Goal: Transaction & Acquisition: Purchase product/service

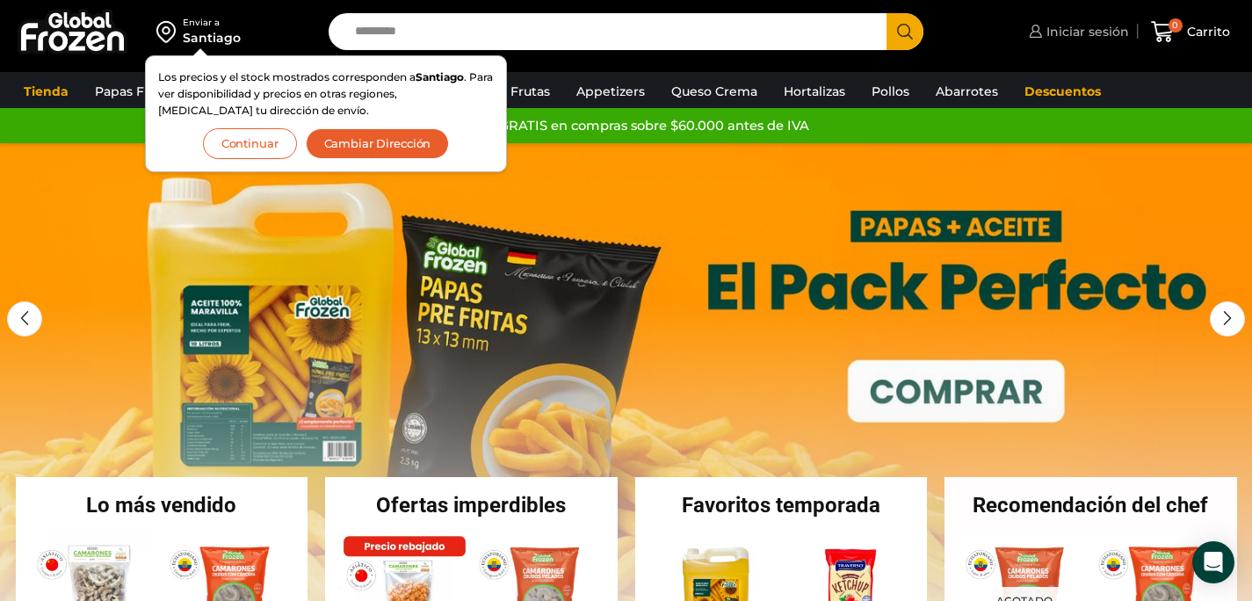
click at [1094, 30] on span "Iniciar sesión" at bounding box center [1085, 32] width 87 height 18
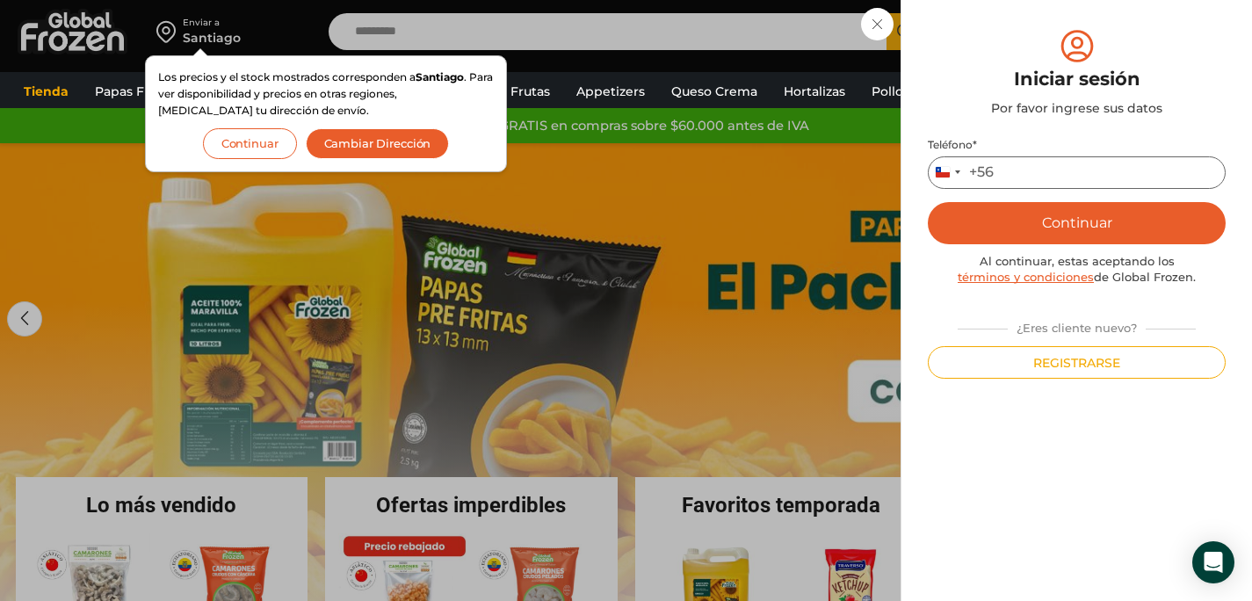
click at [1077, 169] on input "Teléfono *" at bounding box center [1077, 172] width 298 height 33
type input "*********"
click at [1168, 221] on button "Continuar" at bounding box center [1077, 223] width 298 height 42
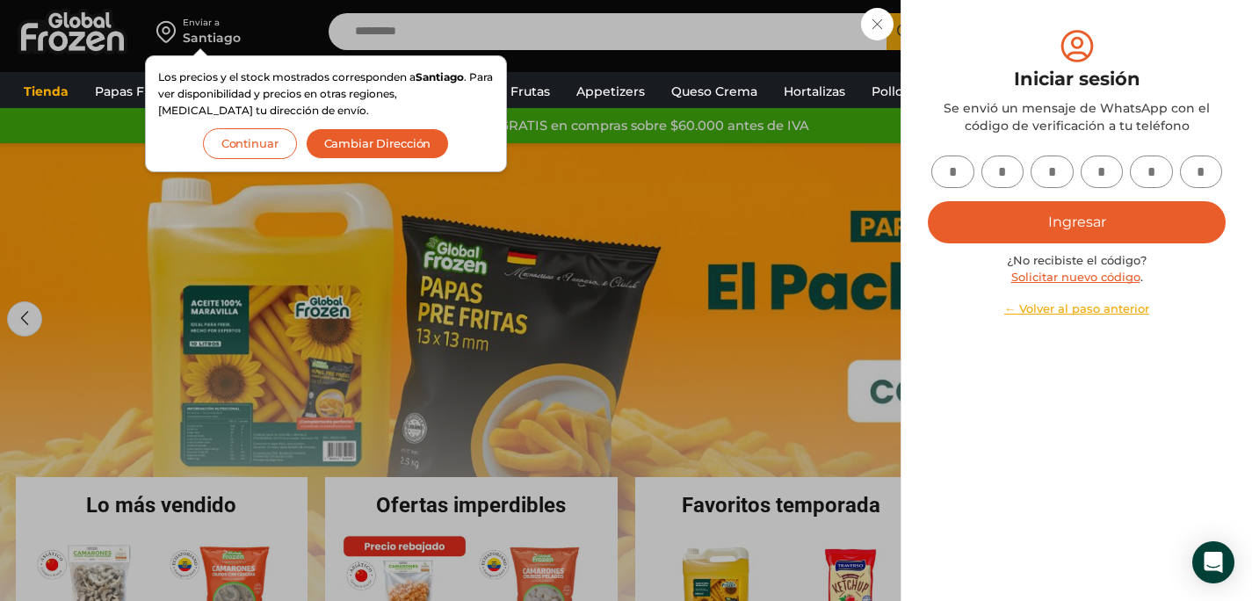
click at [968, 172] on input "text" at bounding box center [953, 172] width 43 height 33
type input "*"
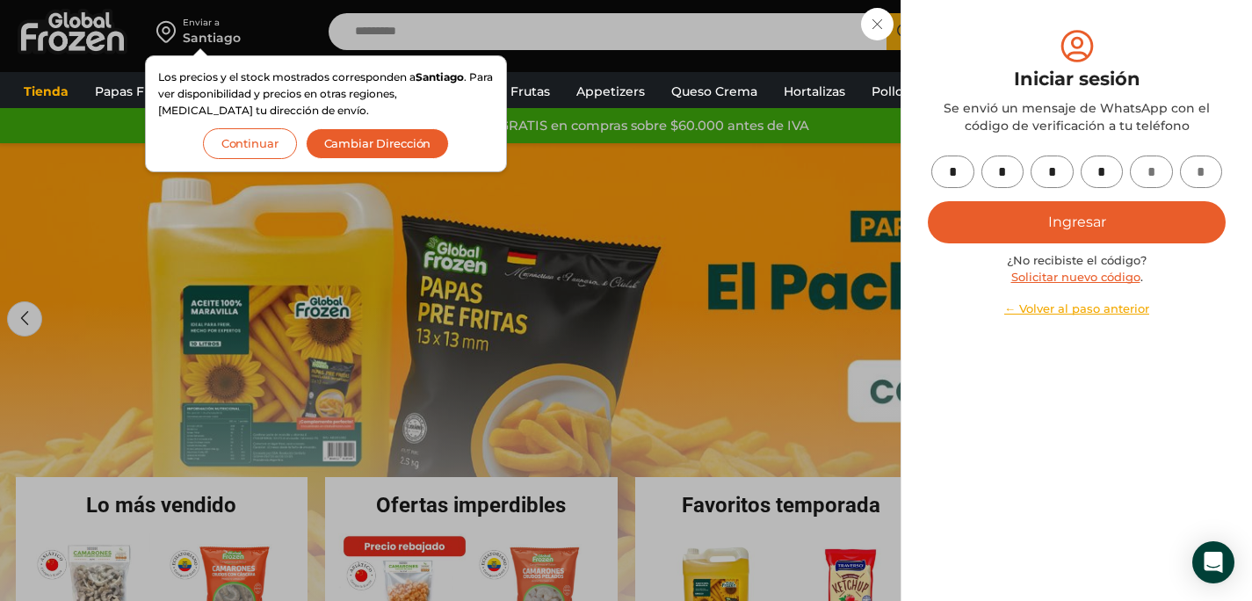
type input "*"
click at [1004, 214] on button "Ingresar" at bounding box center [1077, 222] width 298 height 42
click at [1076, 226] on button "Ingresar" at bounding box center [1077, 222] width 298 height 42
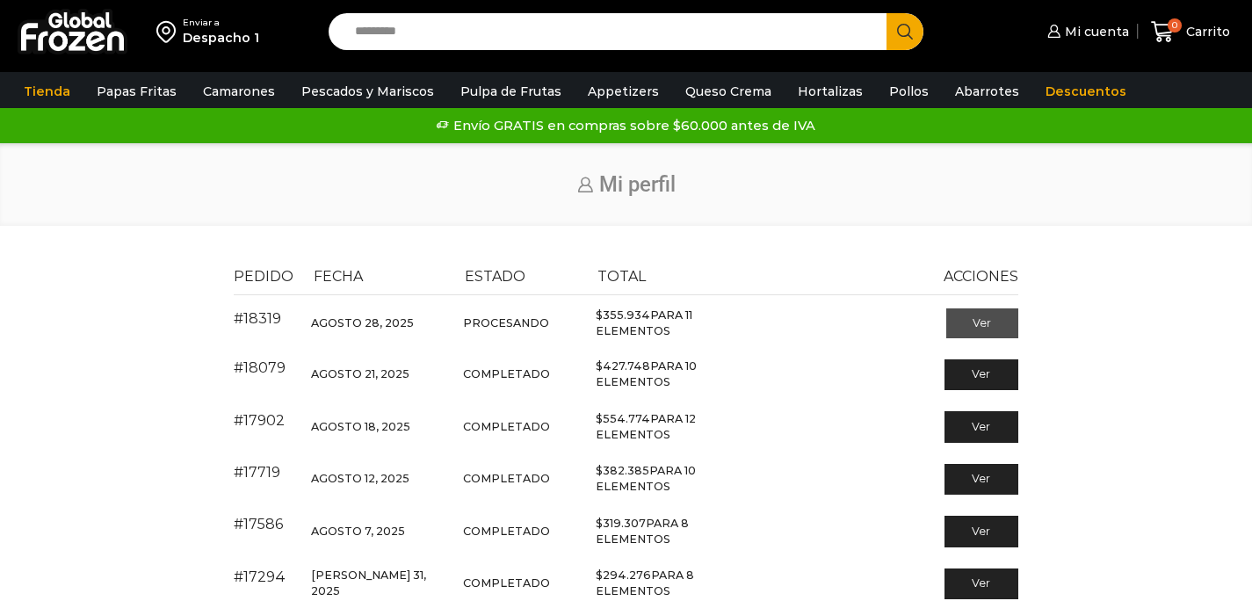
click at [963, 321] on link "Ver" at bounding box center [983, 323] width 73 height 30
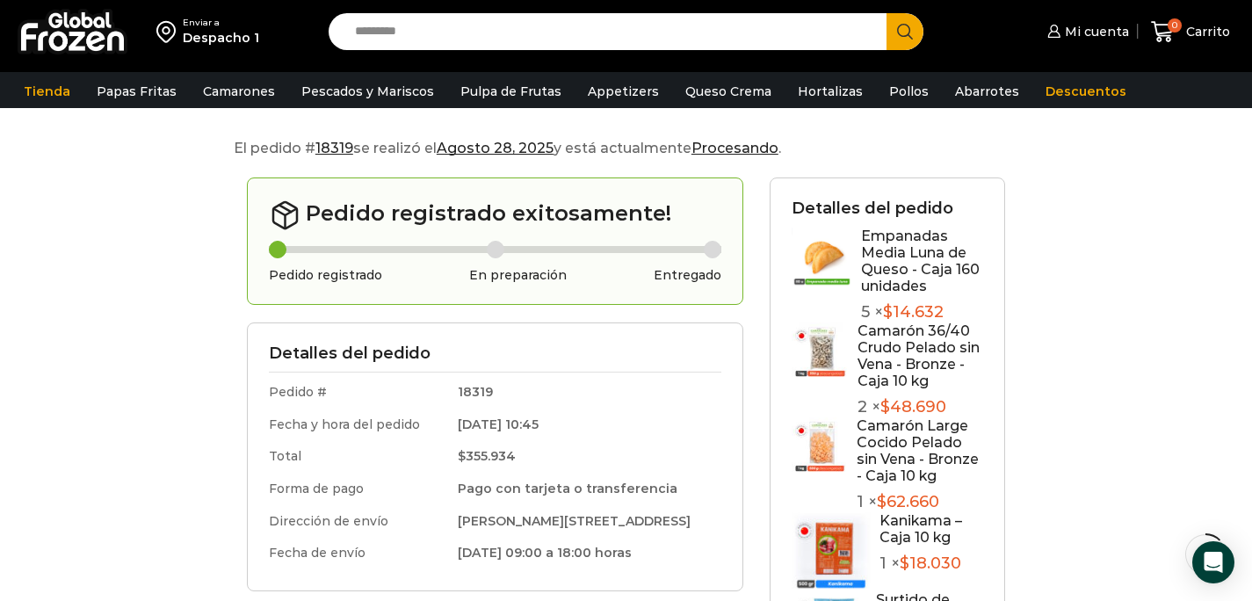
scroll to position [128, 0]
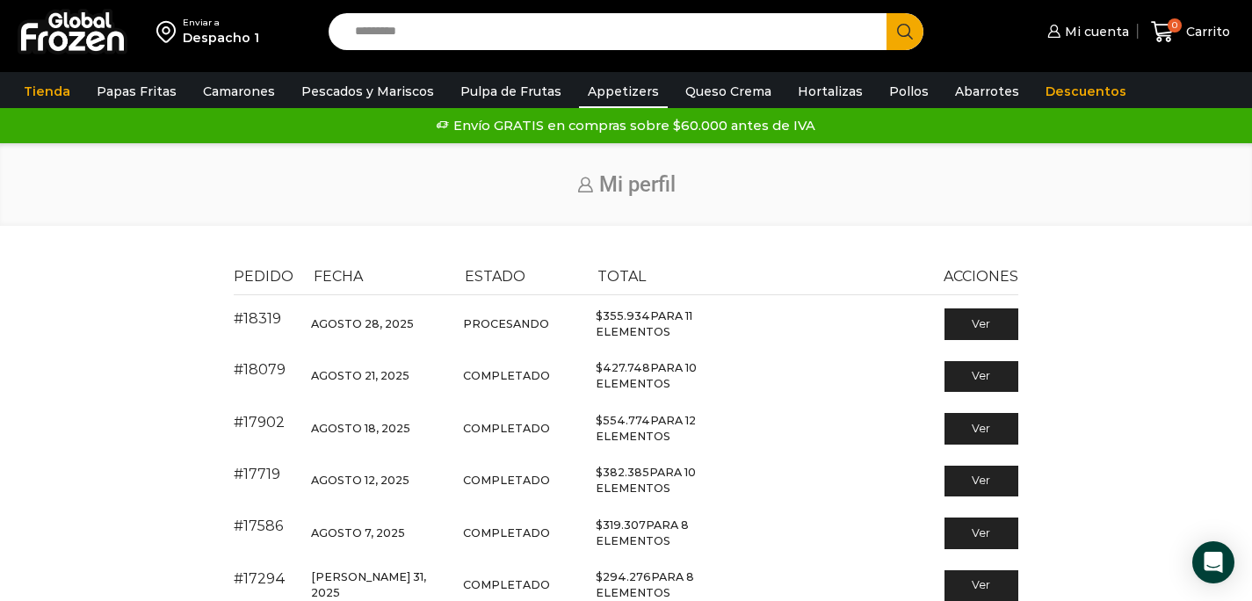
click at [635, 95] on link "Appetizers" at bounding box center [623, 91] width 89 height 33
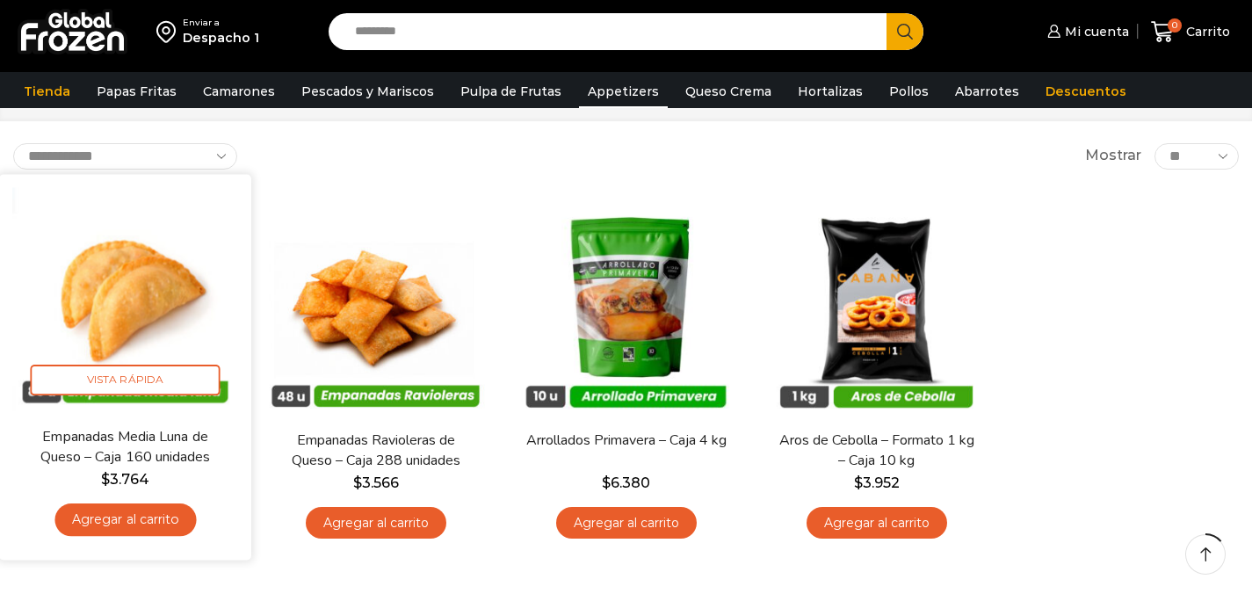
click at [151, 519] on link "Agregar al carrito" at bounding box center [124, 520] width 141 height 33
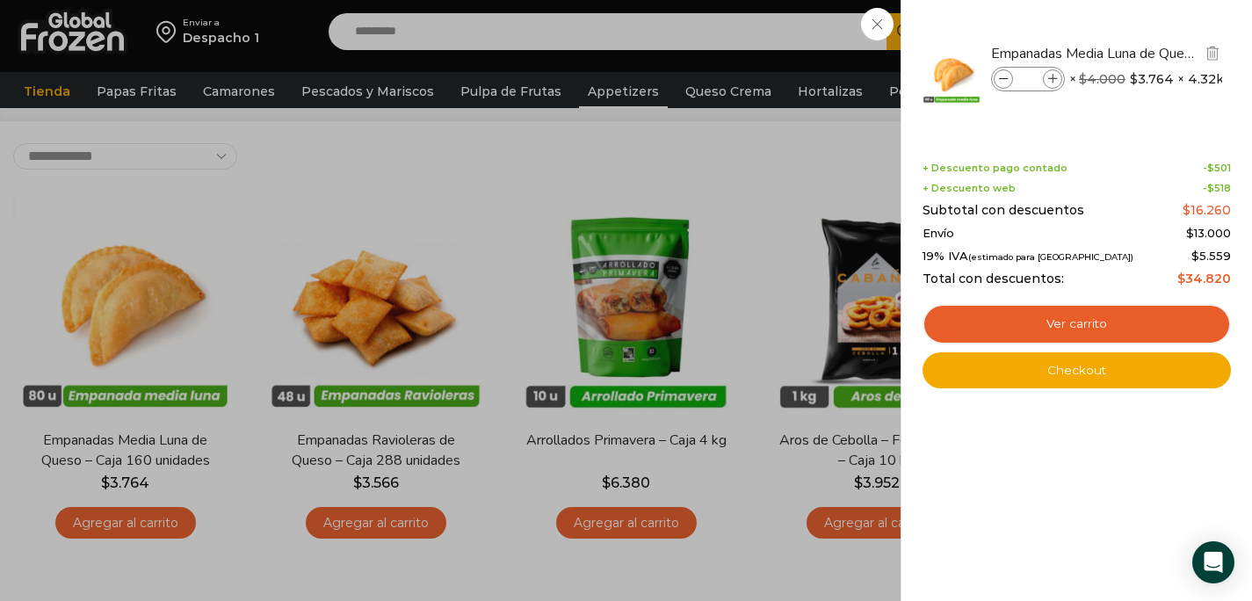
click at [1048, 80] on icon at bounding box center [1053, 80] width 10 height 10
click at [1147, 53] on div "1 [GEOGRAPHIC_DATA] 1 1 Shopping Cart *" at bounding box center [1191, 31] width 88 height 41
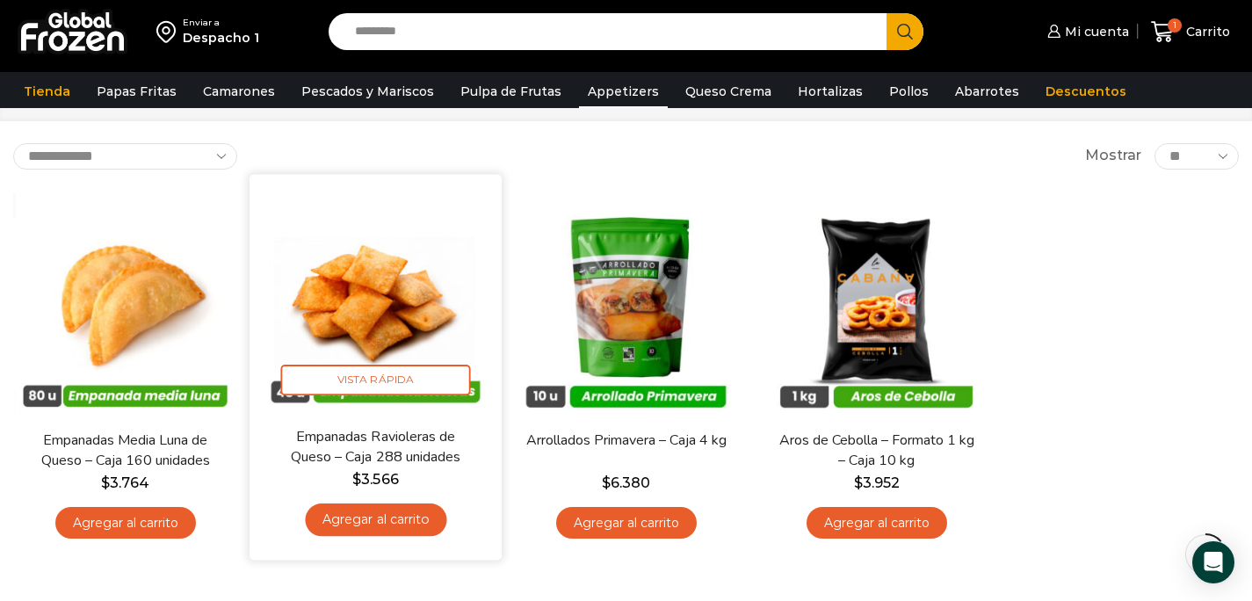
click at [414, 517] on link "Agregar al carrito" at bounding box center [375, 520] width 141 height 33
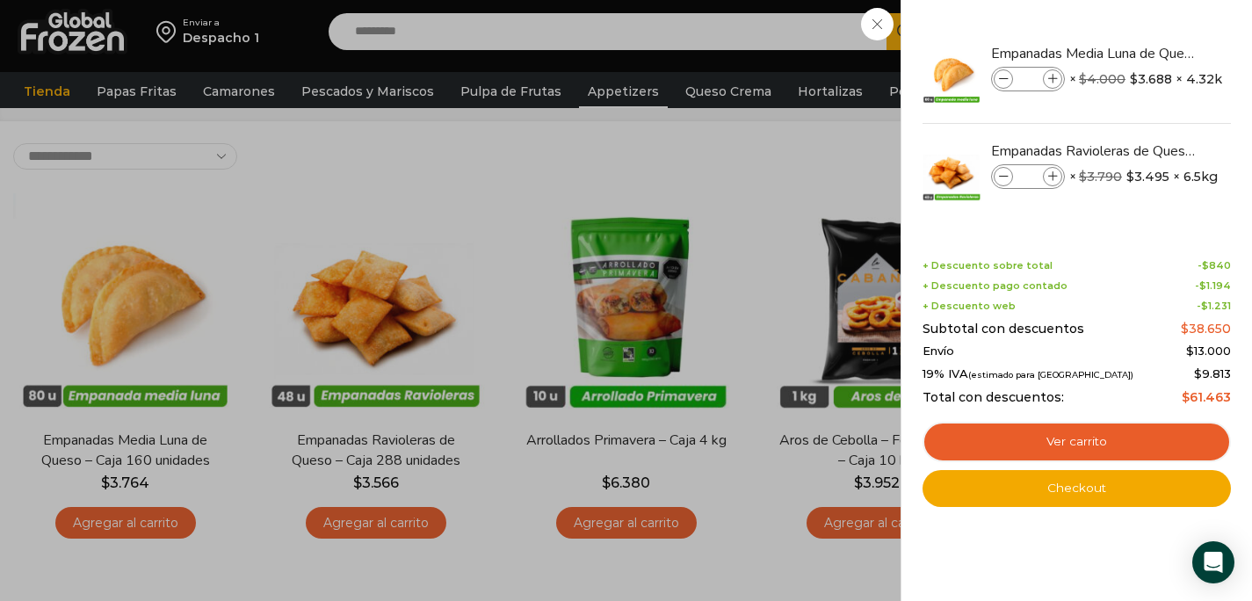
click at [1147, 53] on div "2 [GEOGRAPHIC_DATA] 2 2 Shopping Cart" at bounding box center [1191, 31] width 88 height 41
